Goal: Task Accomplishment & Management: Use online tool/utility

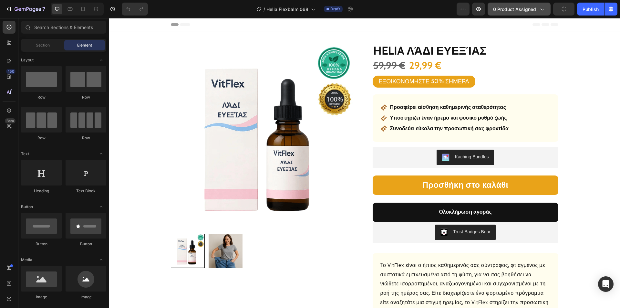
click at [513, 12] on button "0 product assigned" at bounding box center [519, 9] width 63 height 13
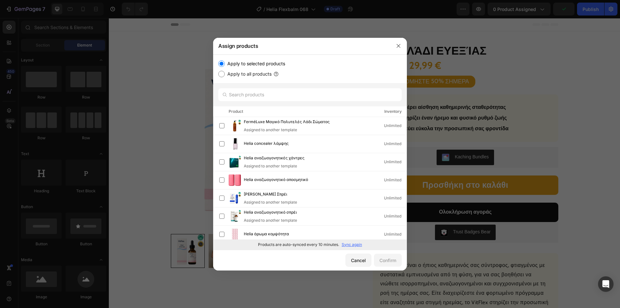
click at [355, 243] on p "Sync again" at bounding box center [352, 245] width 20 height 6
click at [267, 97] on input "text" at bounding box center [309, 94] width 183 height 13
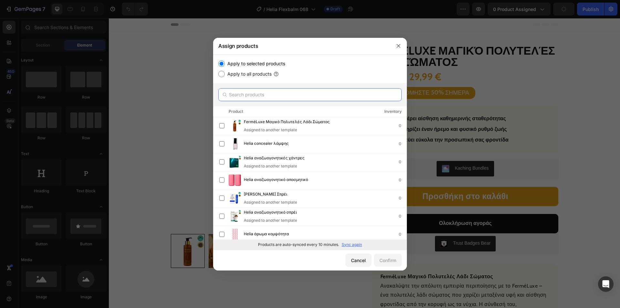
click at [284, 96] on input "text" at bounding box center [309, 94] width 183 height 13
click at [277, 97] on input "text" at bounding box center [309, 94] width 183 height 13
paste input "Helia καταπραϋντικό τζελ"
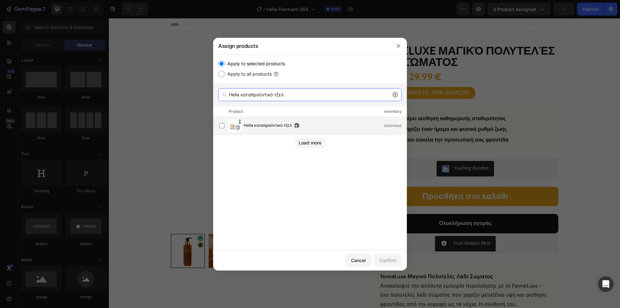
type input "Helia καταπραϋντικό τζελ"
click at [269, 122] on div "Helia καταπραϋντικό τζελ Unlimited" at bounding box center [312, 125] width 187 height 13
click at [384, 256] on button "Confirm" at bounding box center [388, 260] width 28 height 13
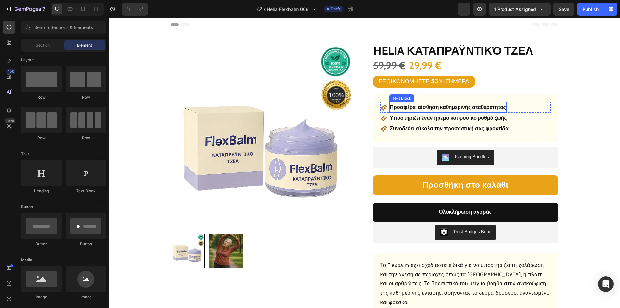
click at [419, 107] on p "Προσφέρει αίσθηση καθημερινής σταθερότητας" at bounding box center [448, 107] width 116 height 9
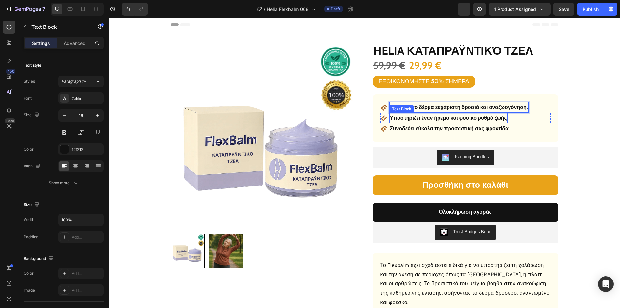
click at [420, 119] on p "Υποστηρίζει έναν ήρεμο και φυσικό ρυθμό ζωής" at bounding box center [448, 117] width 117 height 9
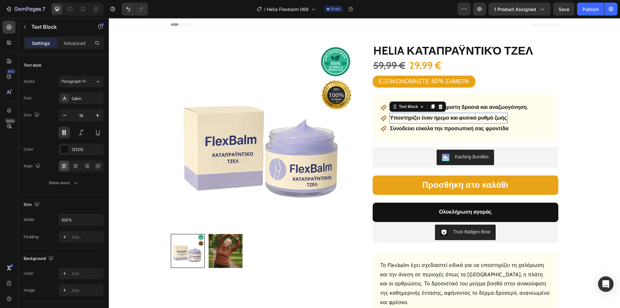
click at [420, 119] on p "Υποστηρίζει έναν ήρεμο και φυσικό ρυθμό ζωής" at bounding box center [448, 117] width 117 height 9
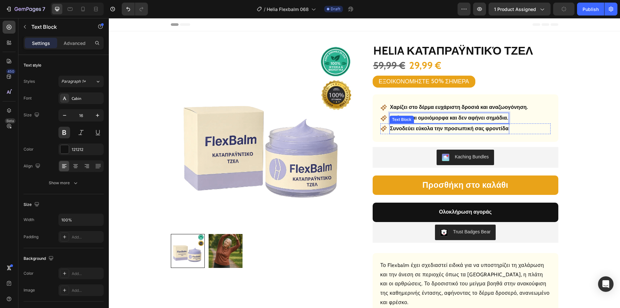
click at [423, 128] on p "Συνοδεύει εύκολα την προσωπική σας φροντίδα" at bounding box center [449, 128] width 119 height 9
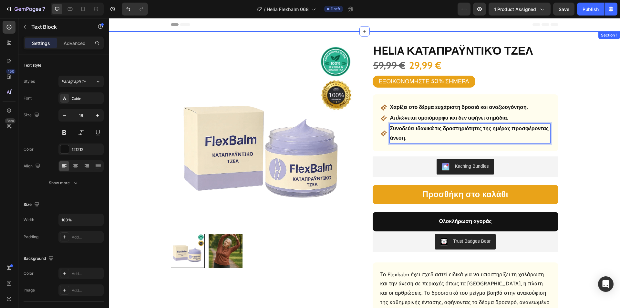
click at [606, 97] on div "Product Images Row Helia καταπραϋντικό τζελ Product Title 59,99 € Product Price…" at bounding box center [364, 264] width 511 height 467
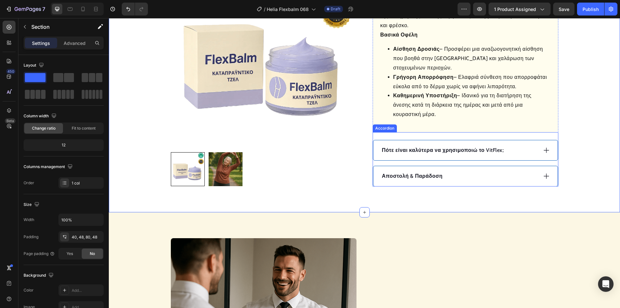
scroll to position [291, 0]
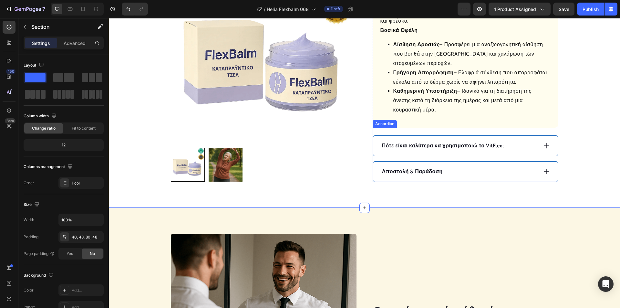
click at [478, 167] on div "Αποστολή & Παράδοση" at bounding box center [459, 172] width 157 height 10
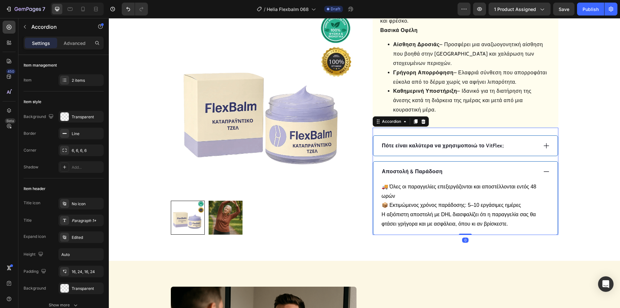
click at [475, 167] on div "Αποστολή & Παράδοση" at bounding box center [459, 172] width 157 height 10
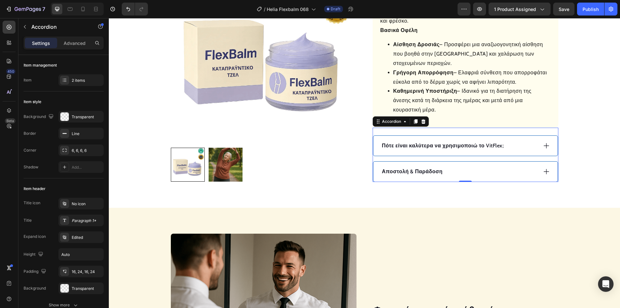
click at [543, 142] on icon at bounding box center [546, 145] width 7 height 7
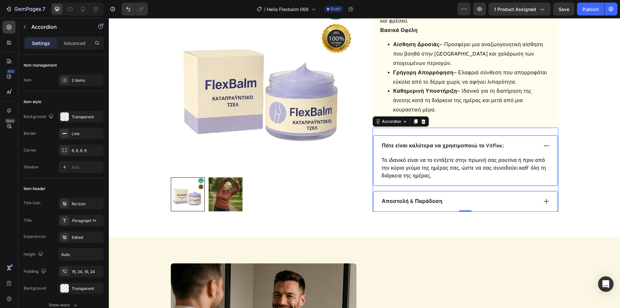
click at [465, 142] on p "Πότε είναι καλύτερα να χρησιμοποιώ το VitFlex;" at bounding box center [443, 146] width 122 height 8
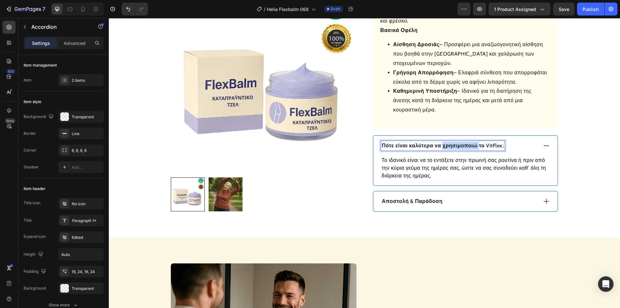
click at [465, 142] on p "Πότε είναι καλύτερα να χρησιμοποιώ το VitFlex;" at bounding box center [443, 146] width 122 height 8
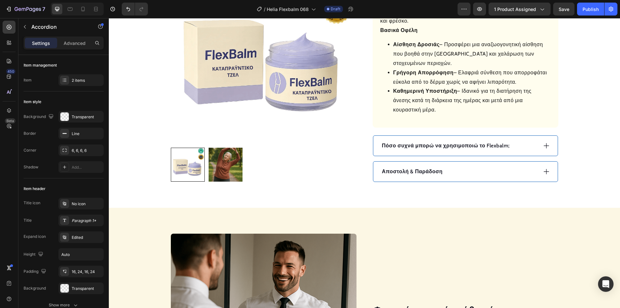
drag, startPoint x: 542, startPoint y: 136, endPoint x: 524, endPoint y: 144, distance: 19.9
click at [543, 142] on icon at bounding box center [546, 145] width 7 height 7
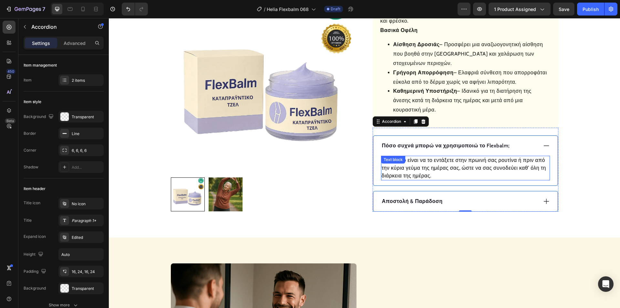
click at [444, 156] on p "Το ιδανικό είναι να το εντάξετε στην πρωινή σας ρουτίνα ή πριν από την κύρια γε…" at bounding box center [466, 167] width 168 height 23
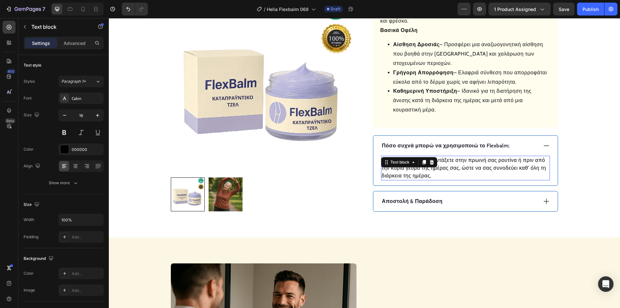
click at [444, 156] on p "Το ιδανικό είναι να το εντάξετε στην πρωινή σας ρουτίνα ή πριν από την κύρια γε…" at bounding box center [466, 167] width 168 height 23
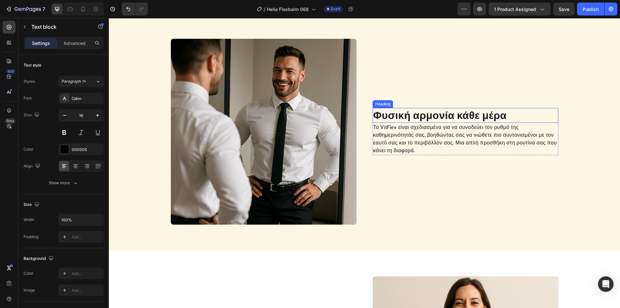
scroll to position [452, 0]
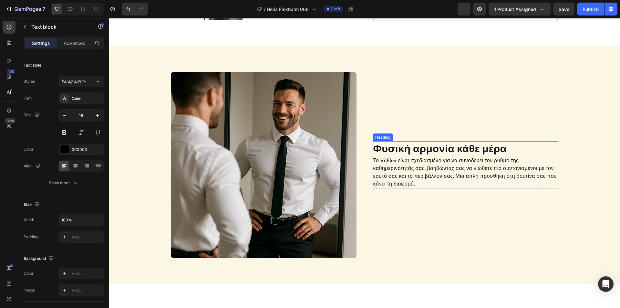
click at [425, 141] on h2 "Φυσική αρμονία κάθε μέρα" at bounding box center [466, 148] width 186 height 15
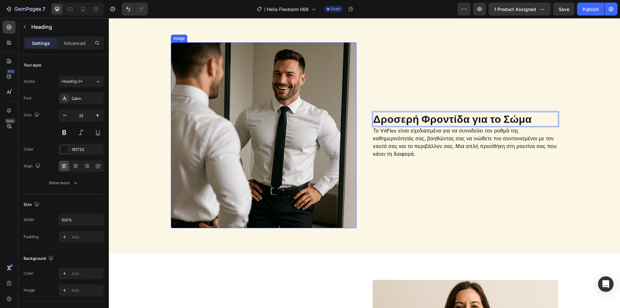
scroll to position [549, 0]
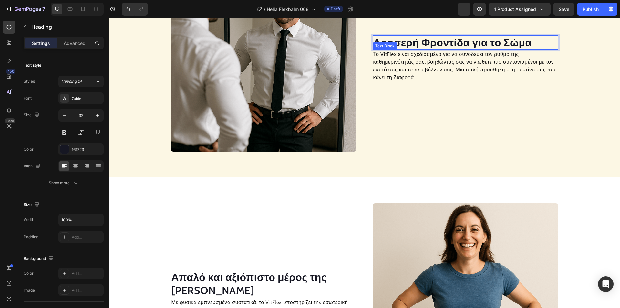
click at [387, 64] on p "Το VitFlex είναι σχεδιασμένο για να συνοδεύει τον ρυθμό της καθημερινότητάς σας…" at bounding box center [465, 65] width 184 height 31
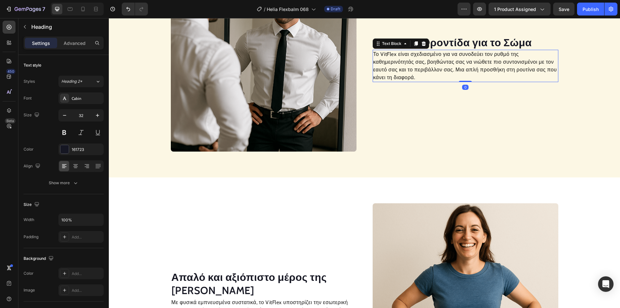
click at [387, 64] on p "Το VitFlex είναι σχεδιασμένο για να συνοδεύει τον ρυθμό της καθημερινότητάς σας…" at bounding box center [465, 65] width 184 height 31
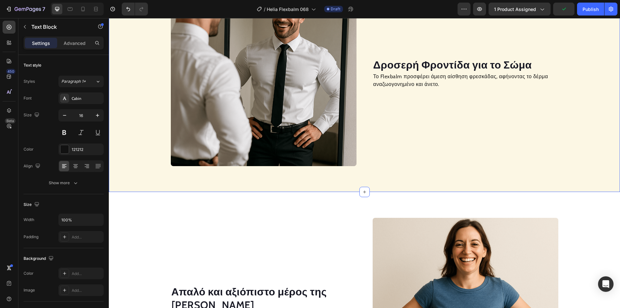
scroll to position [654, 0]
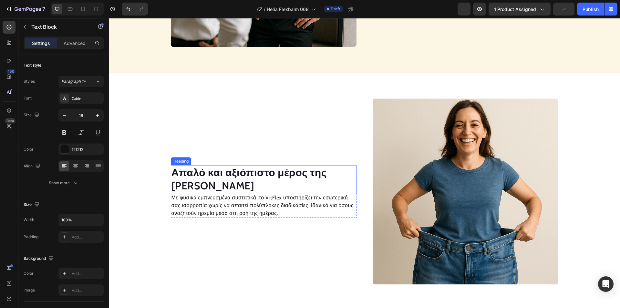
click at [228, 175] on h2 "Απαλό και αξιόπιστο μέρος της [PERSON_NAME]" at bounding box center [264, 179] width 186 height 28
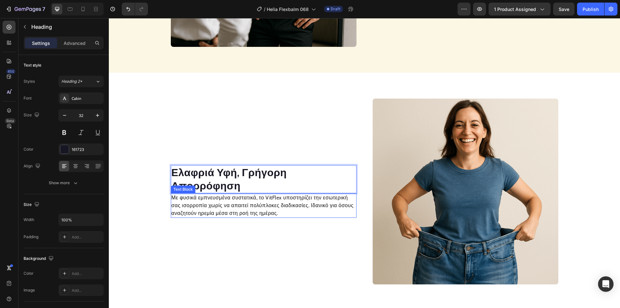
click at [225, 200] on p "Με φυσικά εμπνευσμένα συστατικά, το VitFlex υποστηρίζει την εσωτερική σας ισορρ…" at bounding box center [264, 205] width 184 height 23
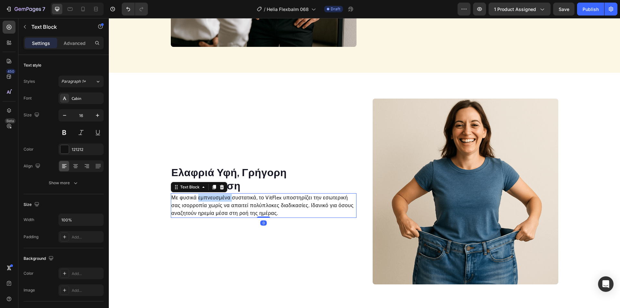
click at [225, 200] on p "Με φυσικά εμπνευσμένα συστατικά, το VitFlex υποστηρίζει την εσωτερική σας ισορρ…" at bounding box center [264, 205] width 184 height 23
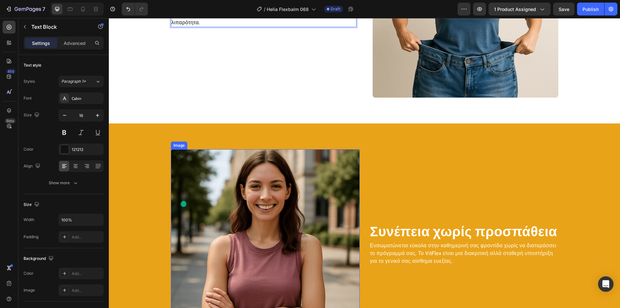
scroll to position [981, 0]
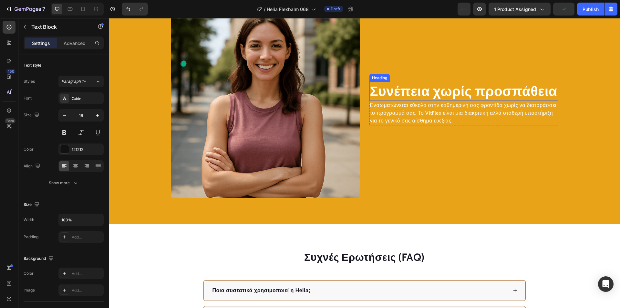
click at [407, 95] on h2 "Συνέπεια χωρίς προσπάθεια" at bounding box center [464, 91] width 189 height 19
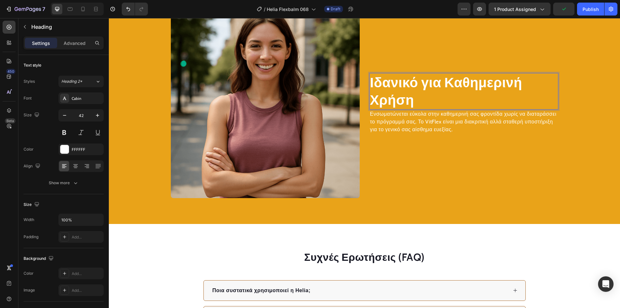
scroll to position [972, 0]
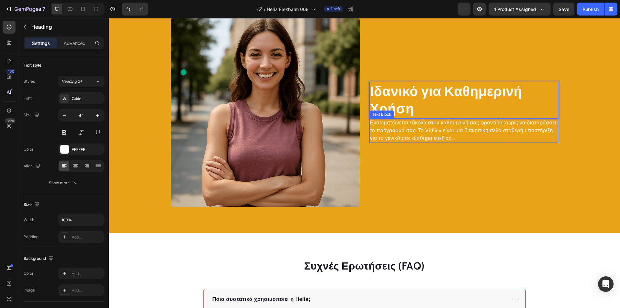
click at [399, 132] on p "Ενσωματώνεται εύκολα στην καθημερινή σας φροντίδα χωρίς να διαταράσσει το πρόγρ…" at bounding box center [464, 130] width 188 height 23
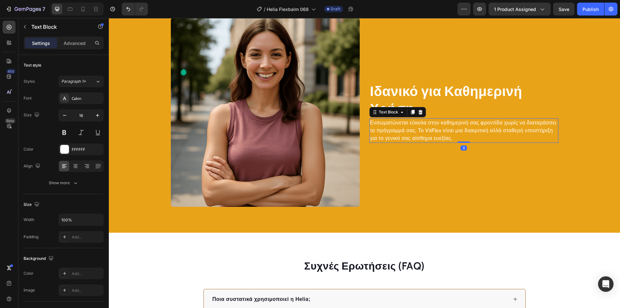
click at [400, 130] on p "Ενσωματώνεται εύκολα στην καθημερινή σας φροντίδα χωρίς να διαταράσσει το πρόγρ…" at bounding box center [464, 130] width 188 height 23
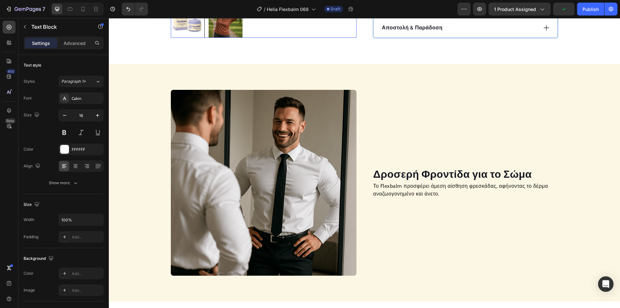
scroll to position [437, 0]
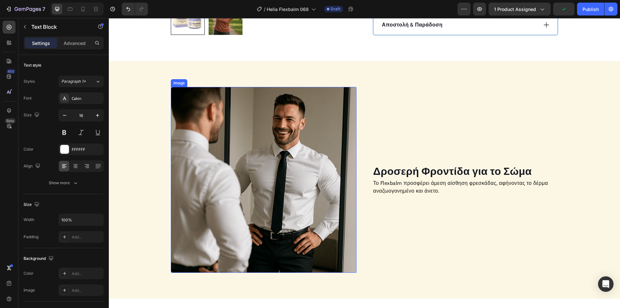
click at [282, 161] on img at bounding box center [264, 180] width 186 height 186
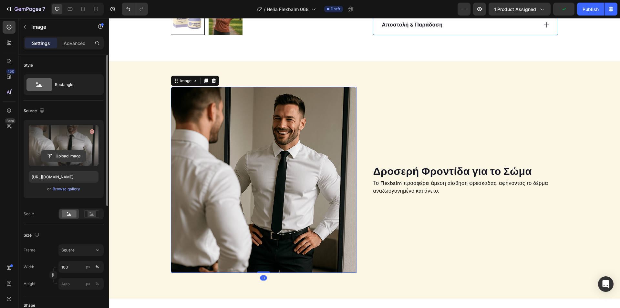
click at [65, 155] on input "file" at bounding box center [63, 156] width 45 height 11
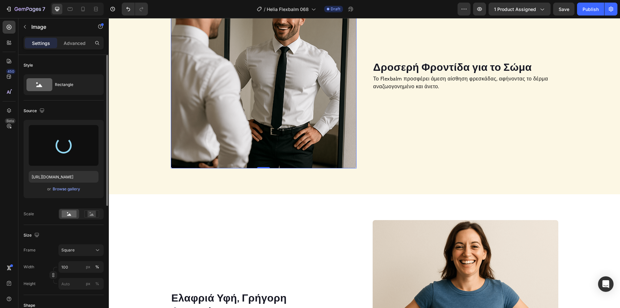
scroll to position [534, 0]
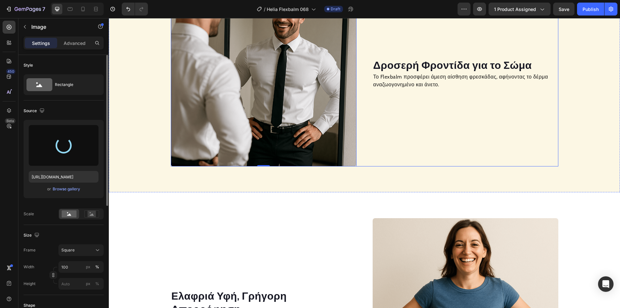
type input "[URL][DOMAIN_NAME]"
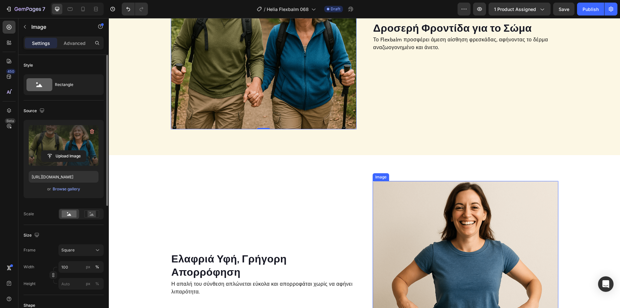
scroll to position [696, 0]
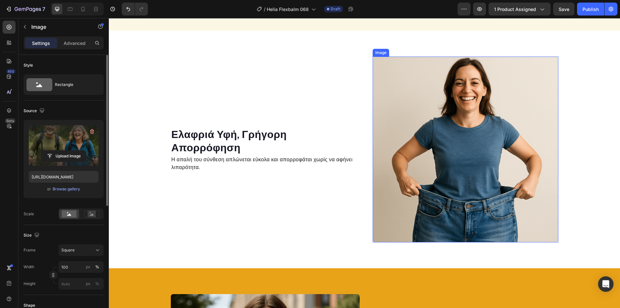
click at [432, 141] on img at bounding box center [466, 150] width 186 height 186
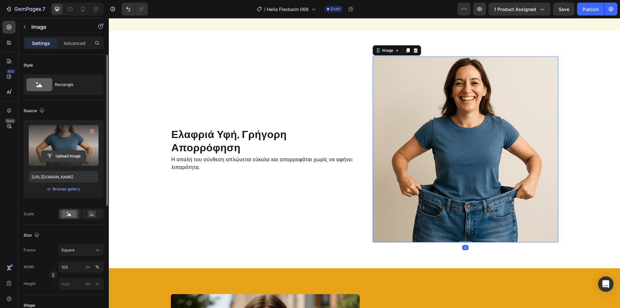
click at [75, 156] on input "file" at bounding box center [63, 156] width 45 height 11
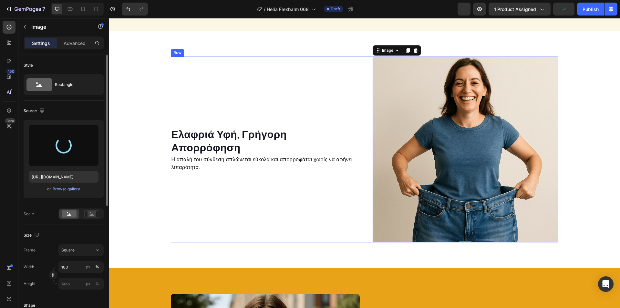
type input "[URL][DOMAIN_NAME]"
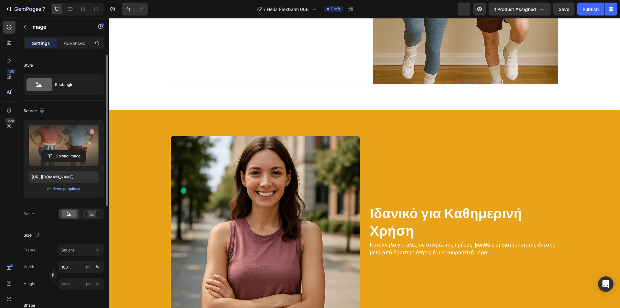
scroll to position [857, 0]
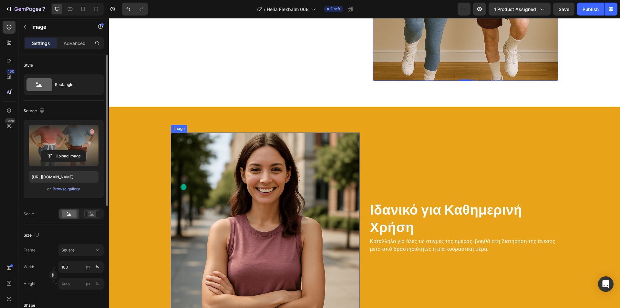
click at [280, 177] on img at bounding box center [265, 226] width 189 height 189
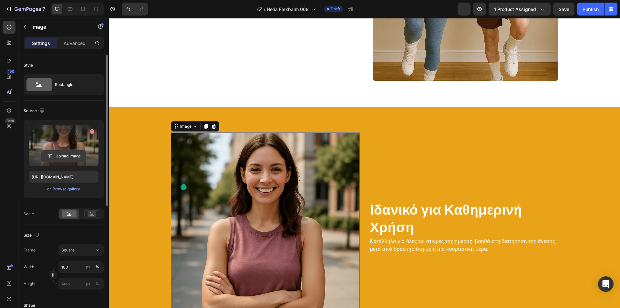
click at [70, 155] on input "file" at bounding box center [63, 156] width 45 height 11
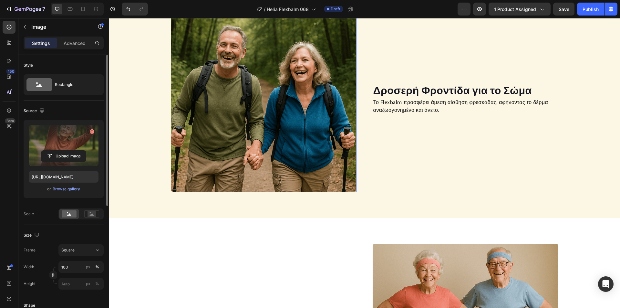
scroll to position [437, 0]
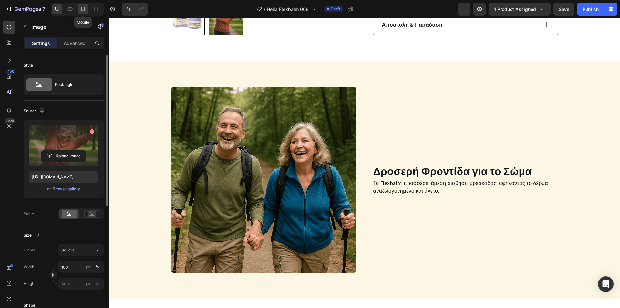
click at [80, 7] on icon at bounding box center [83, 9] width 6 height 6
type input "[URL][DOMAIN_NAME]"
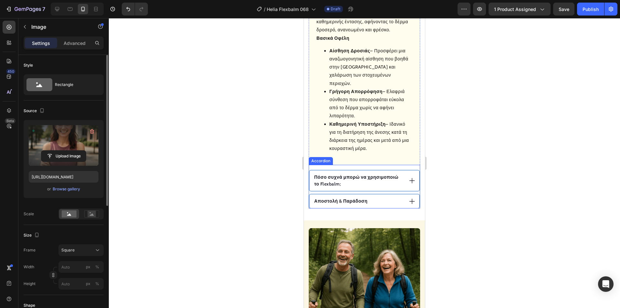
scroll to position [554, 0]
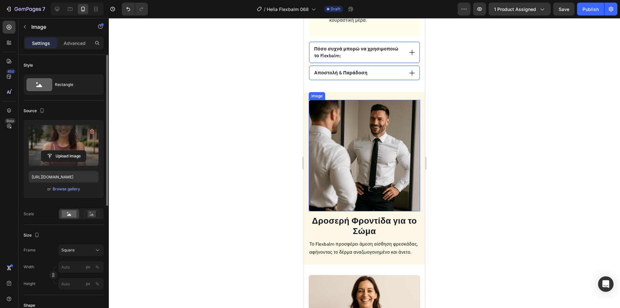
click at [361, 142] on img at bounding box center [364, 155] width 111 height 111
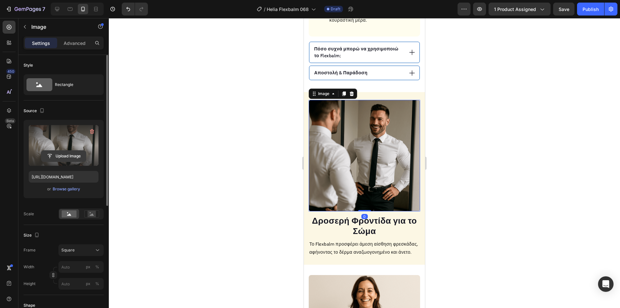
click at [57, 153] on input "file" at bounding box center [63, 156] width 45 height 11
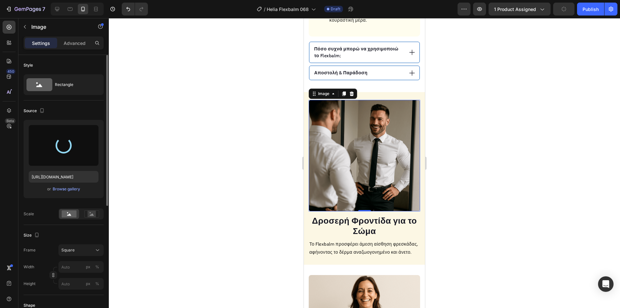
type input "[URL][DOMAIN_NAME]"
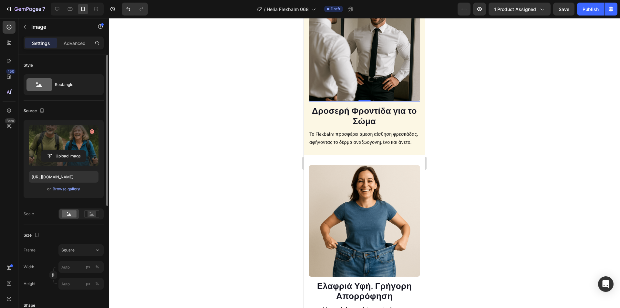
scroll to position [716, 0]
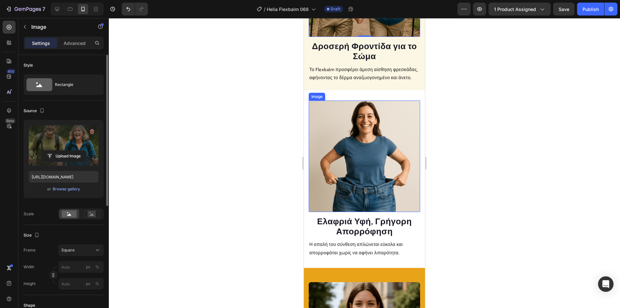
click at [357, 189] on img at bounding box center [364, 155] width 111 height 111
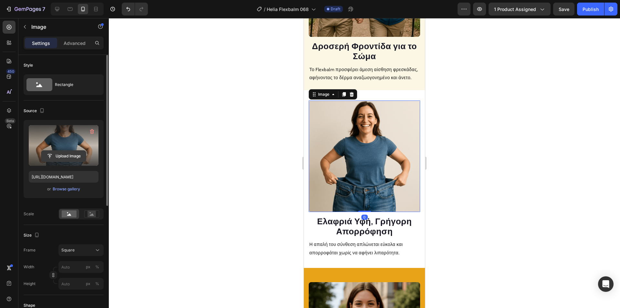
click at [67, 157] on input "file" at bounding box center [63, 156] width 45 height 11
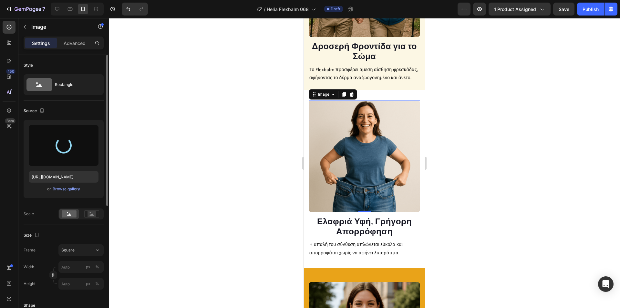
type input "[URL][DOMAIN_NAME]"
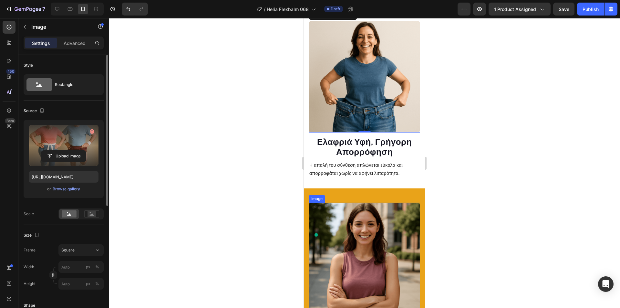
scroll to position [910, 0]
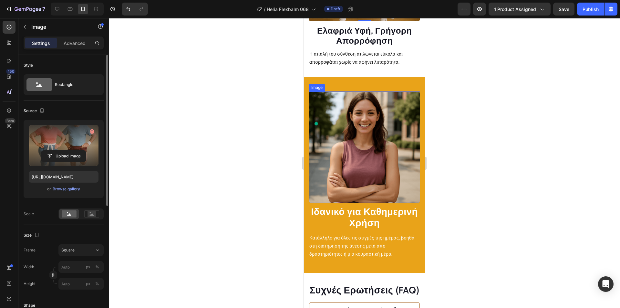
click at [357, 138] on img at bounding box center [364, 146] width 111 height 111
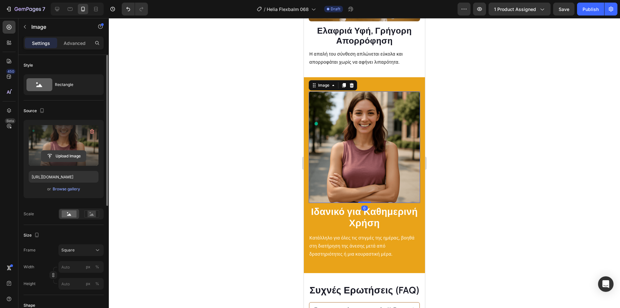
click at [73, 153] on input "file" at bounding box center [63, 156] width 45 height 11
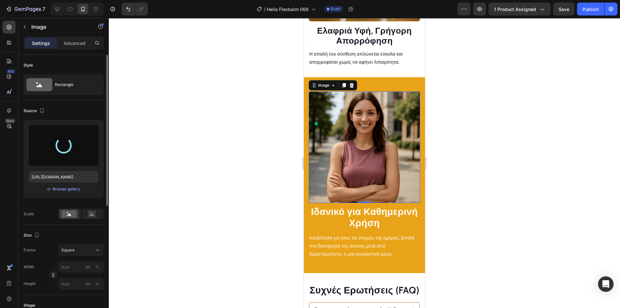
type input "[URL][DOMAIN_NAME]"
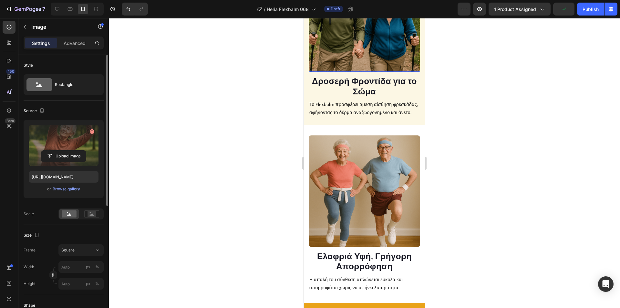
scroll to position [457, 0]
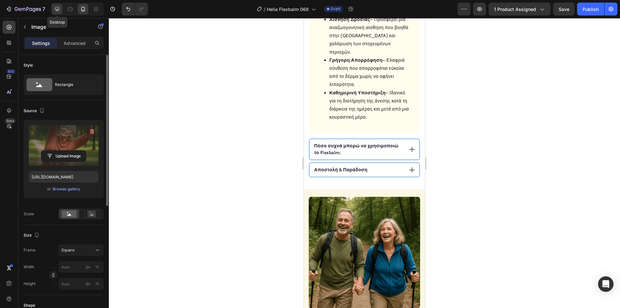
click at [54, 8] on icon at bounding box center [57, 9] width 6 height 6
type input "100"
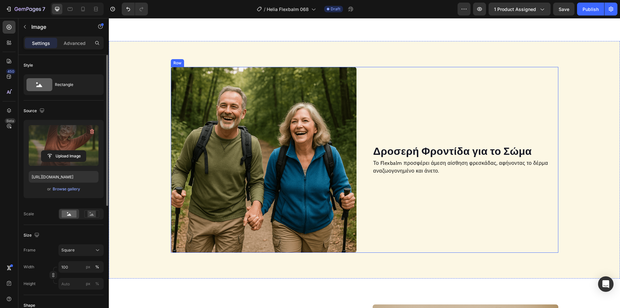
scroll to position [459, 0]
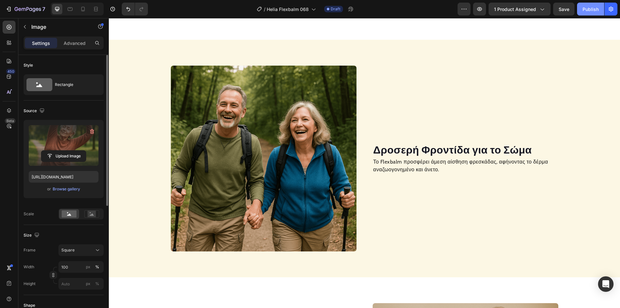
click at [592, 7] on div "Publish" at bounding box center [591, 9] width 16 height 7
